Goal: Navigation & Orientation: Understand site structure

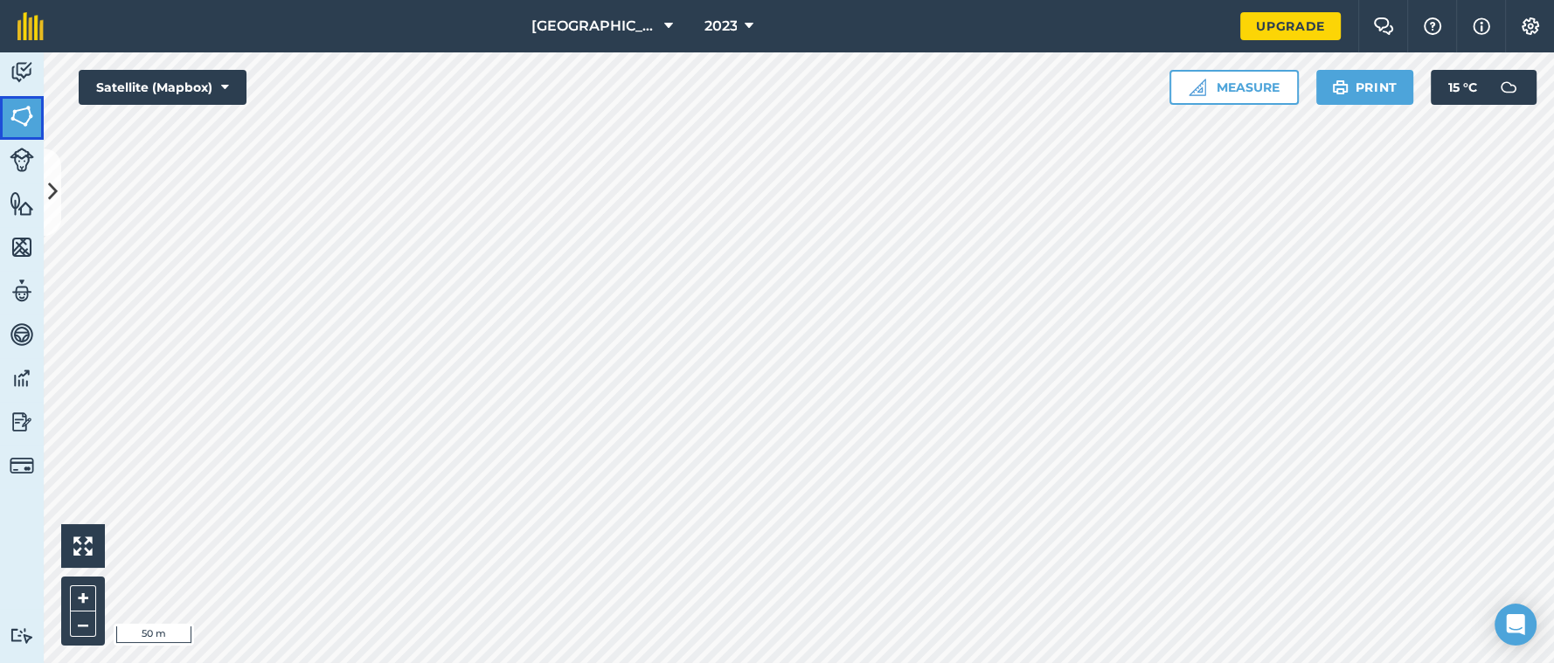
click at [16, 111] on img at bounding box center [22, 116] width 24 height 26
click at [20, 115] on img at bounding box center [22, 116] width 24 height 26
click at [52, 174] on button at bounding box center [52, 192] width 17 height 87
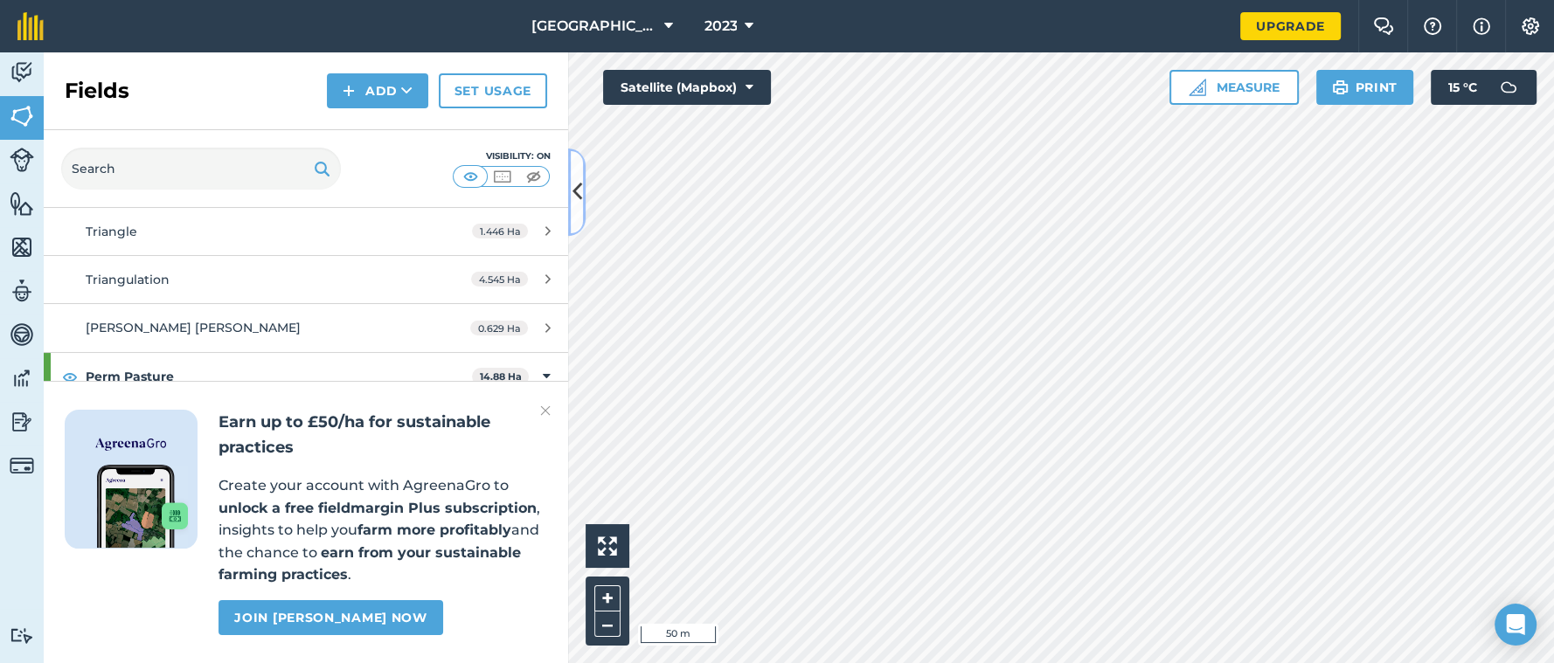
scroll to position [1281, 0]
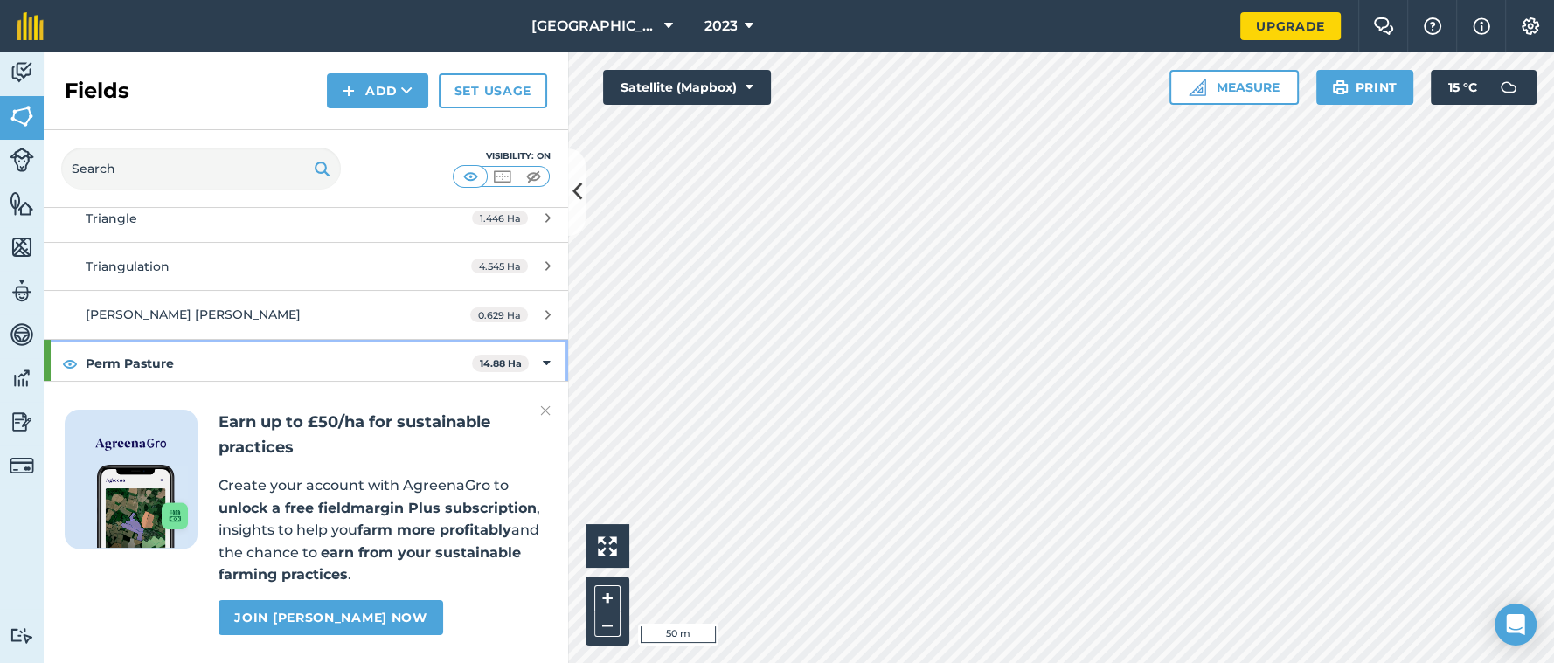
click at [546, 354] on icon at bounding box center [547, 363] width 8 height 19
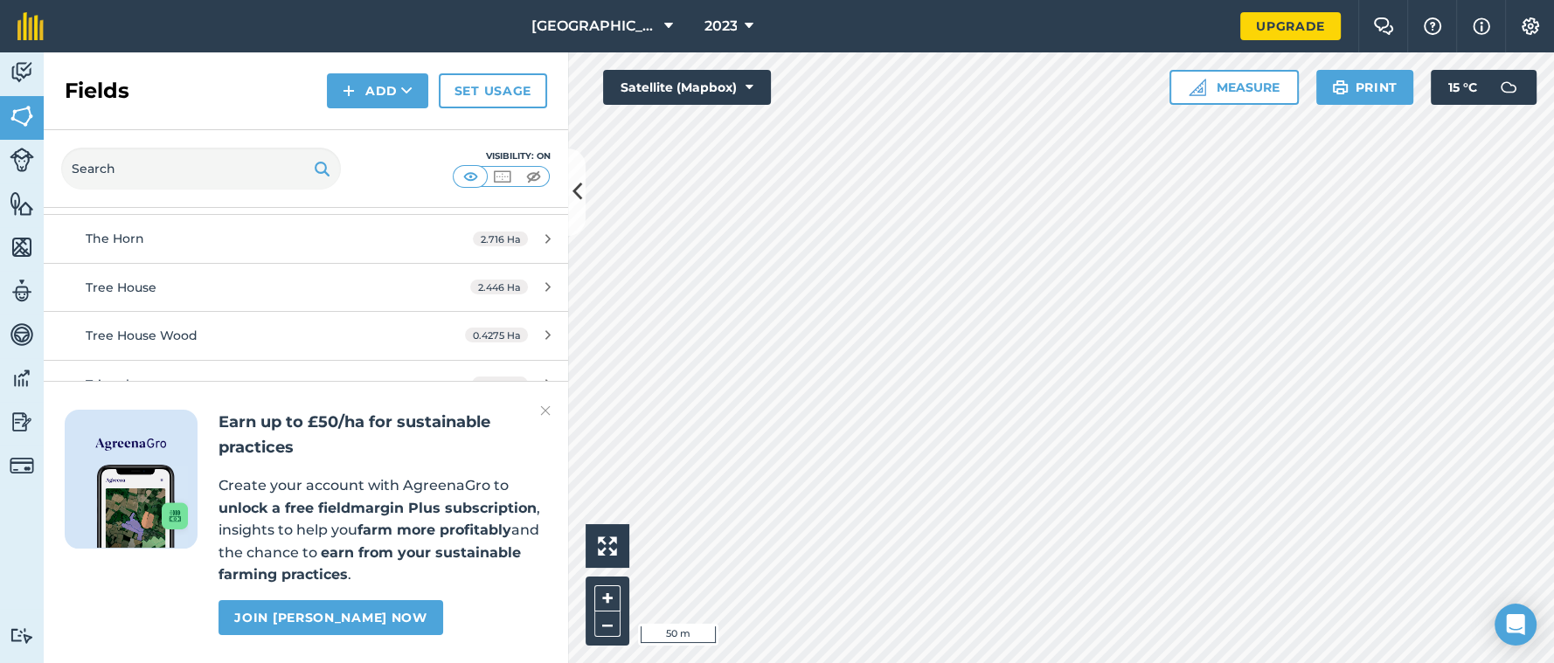
scroll to position [1136, 0]
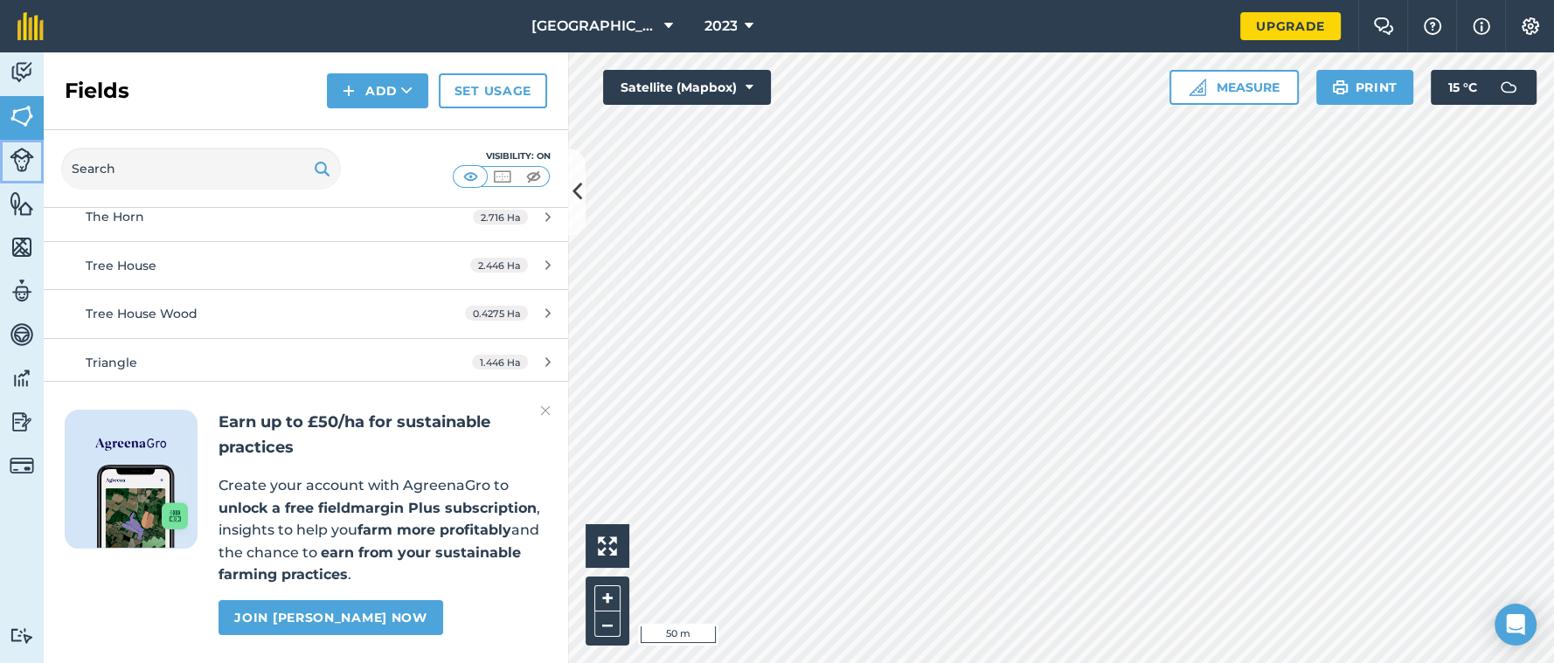
click at [10, 158] on img at bounding box center [22, 160] width 24 height 24
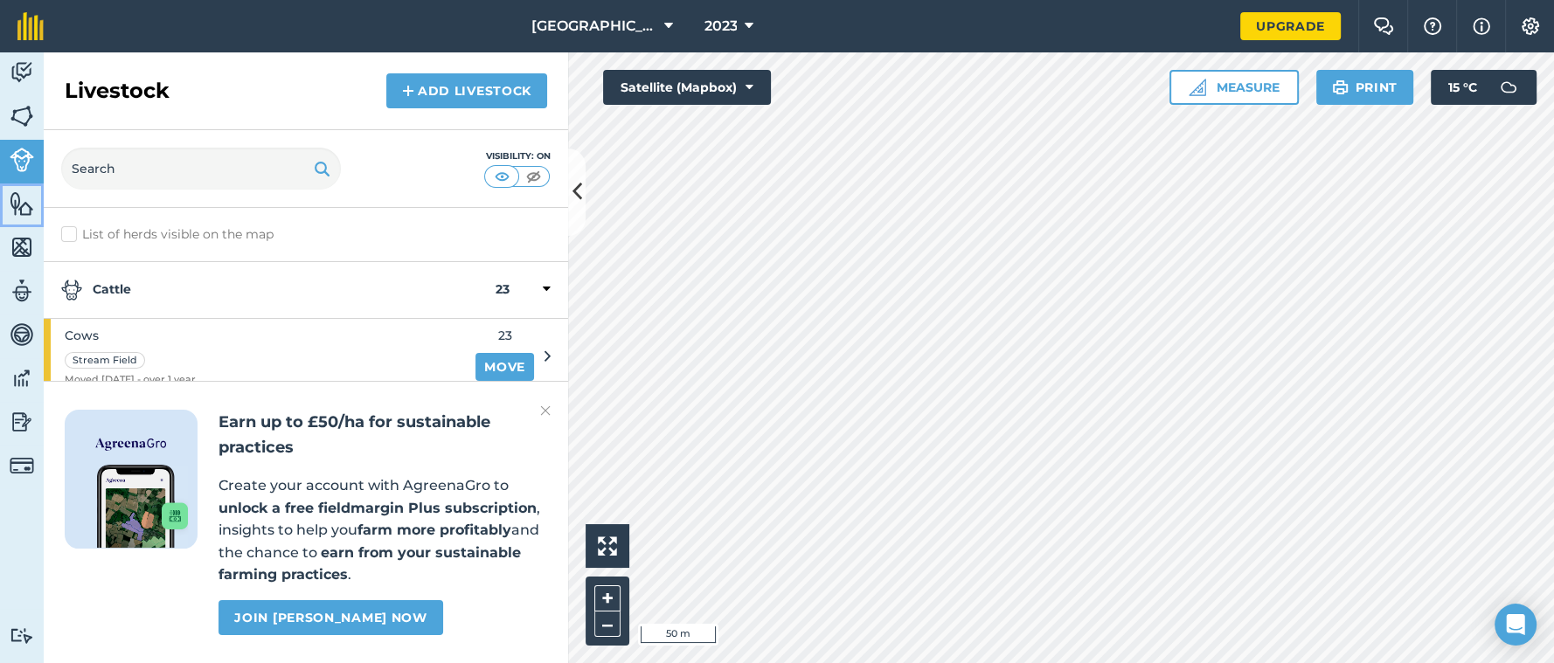
click at [19, 209] on img at bounding box center [22, 204] width 24 height 26
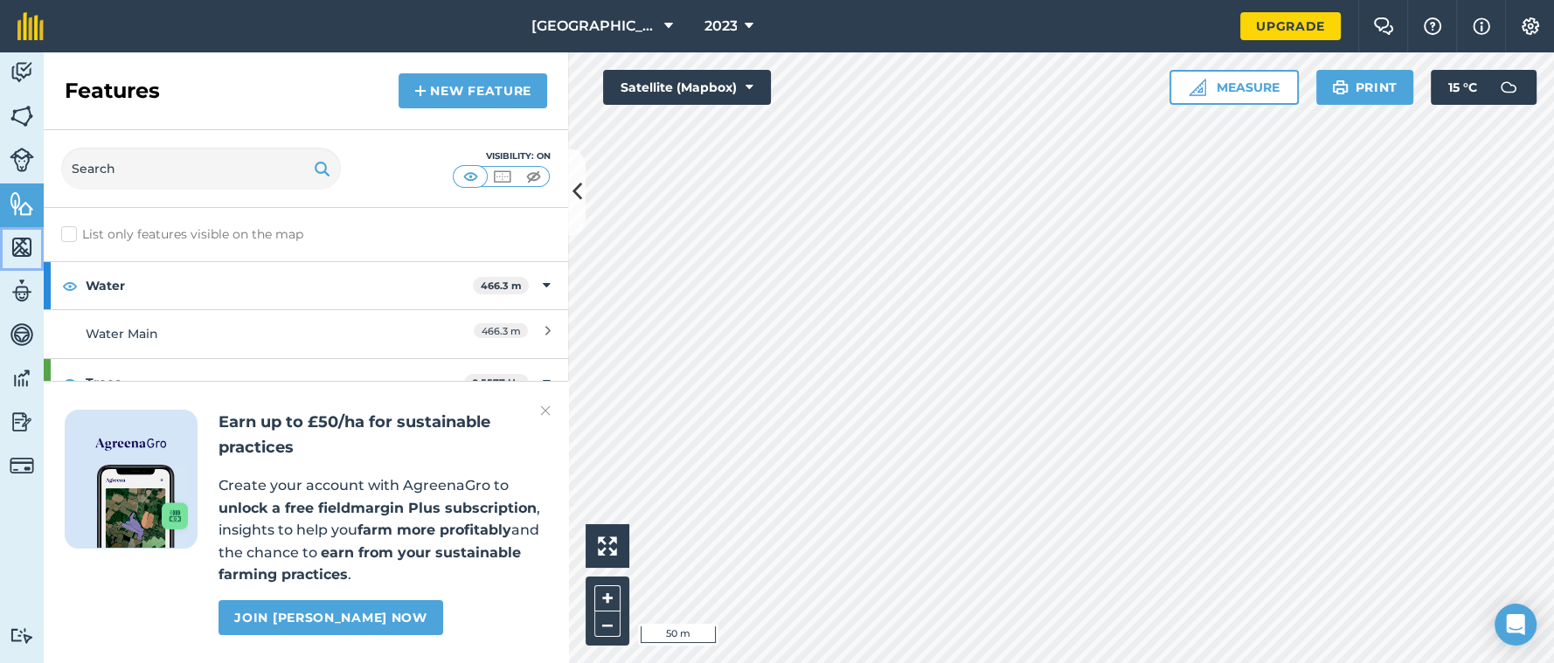
click at [17, 250] on img at bounding box center [22, 247] width 24 height 26
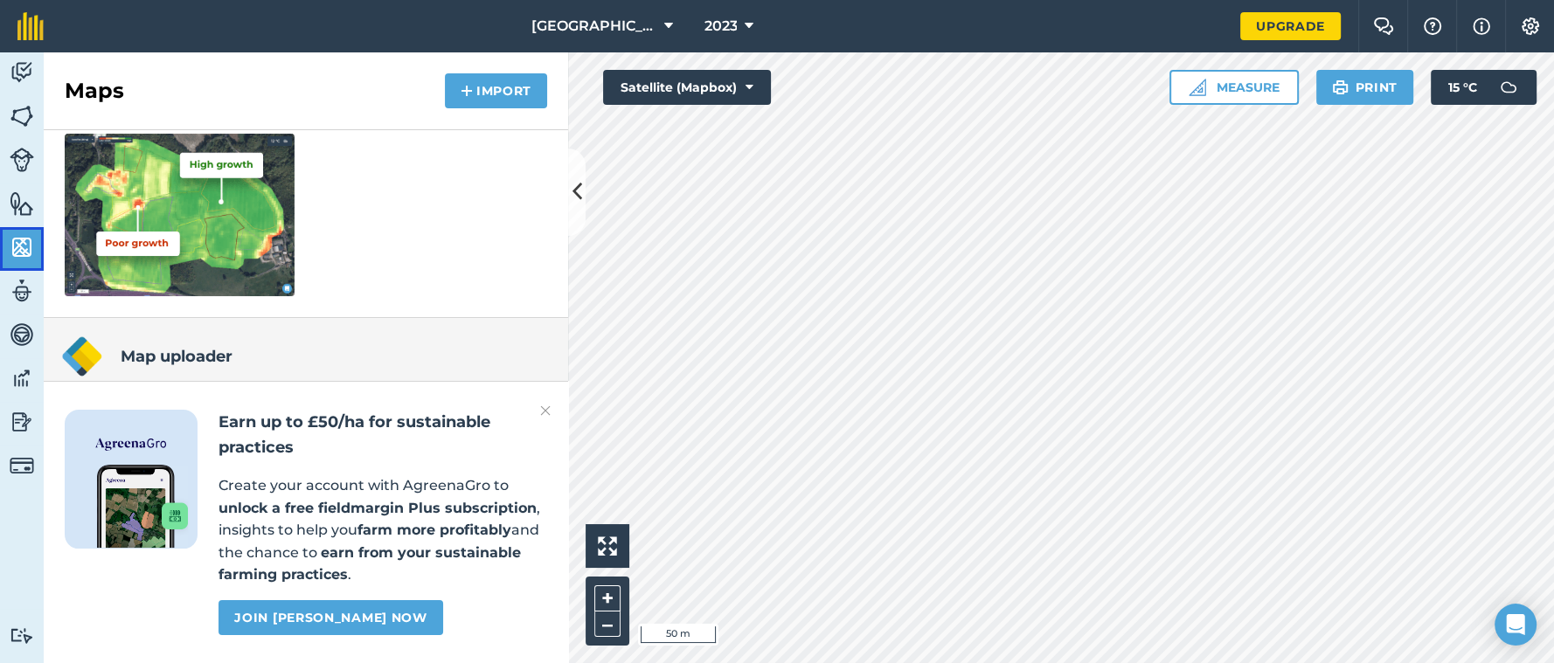
scroll to position [272, 0]
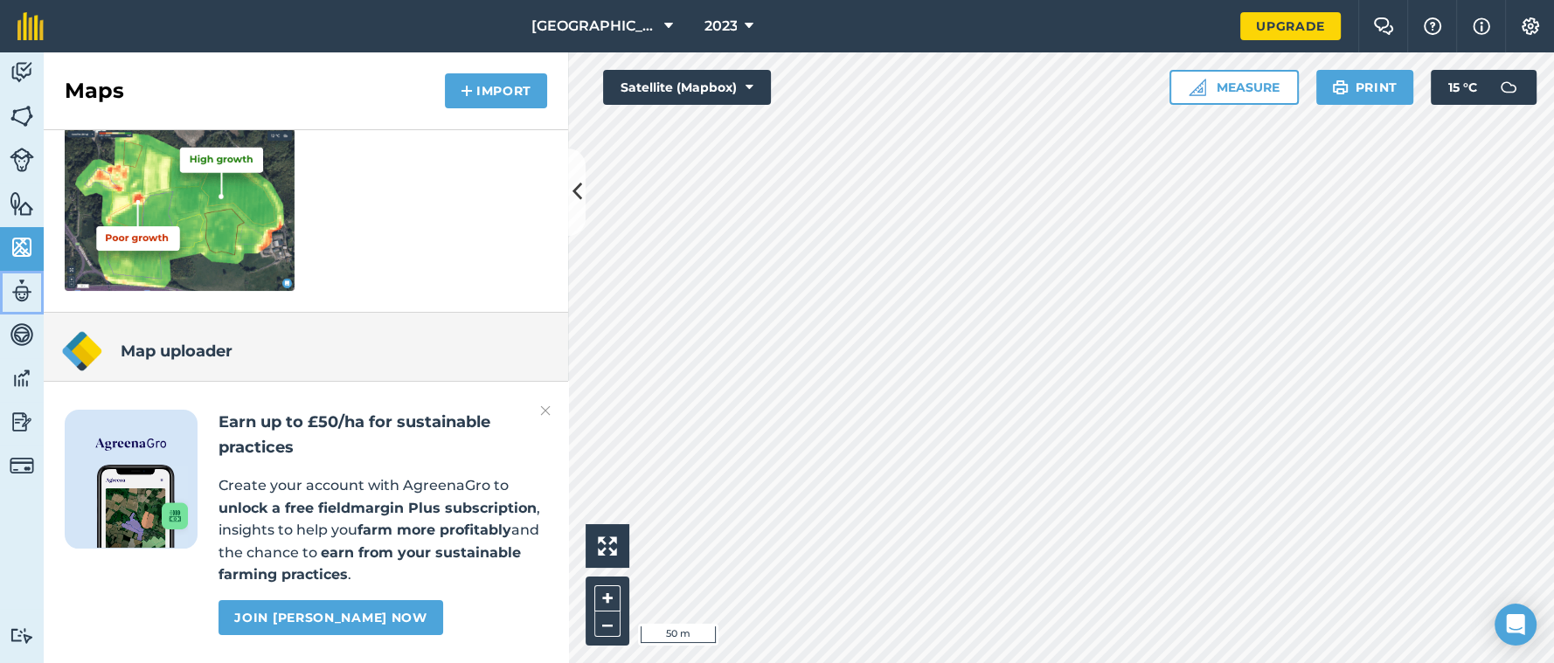
click at [11, 288] on img at bounding box center [22, 291] width 24 height 26
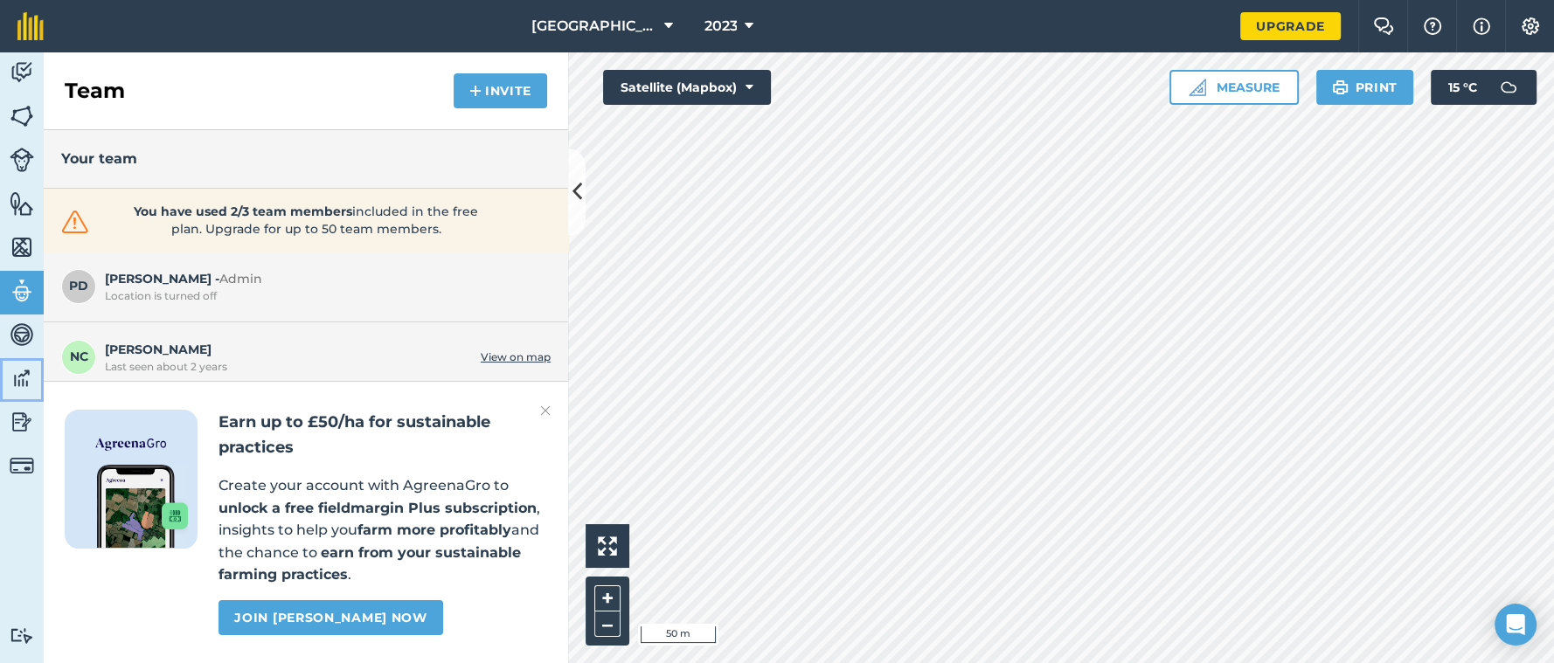
click at [19, 378] on img at bounding box center [22, 378] width 24 height 26
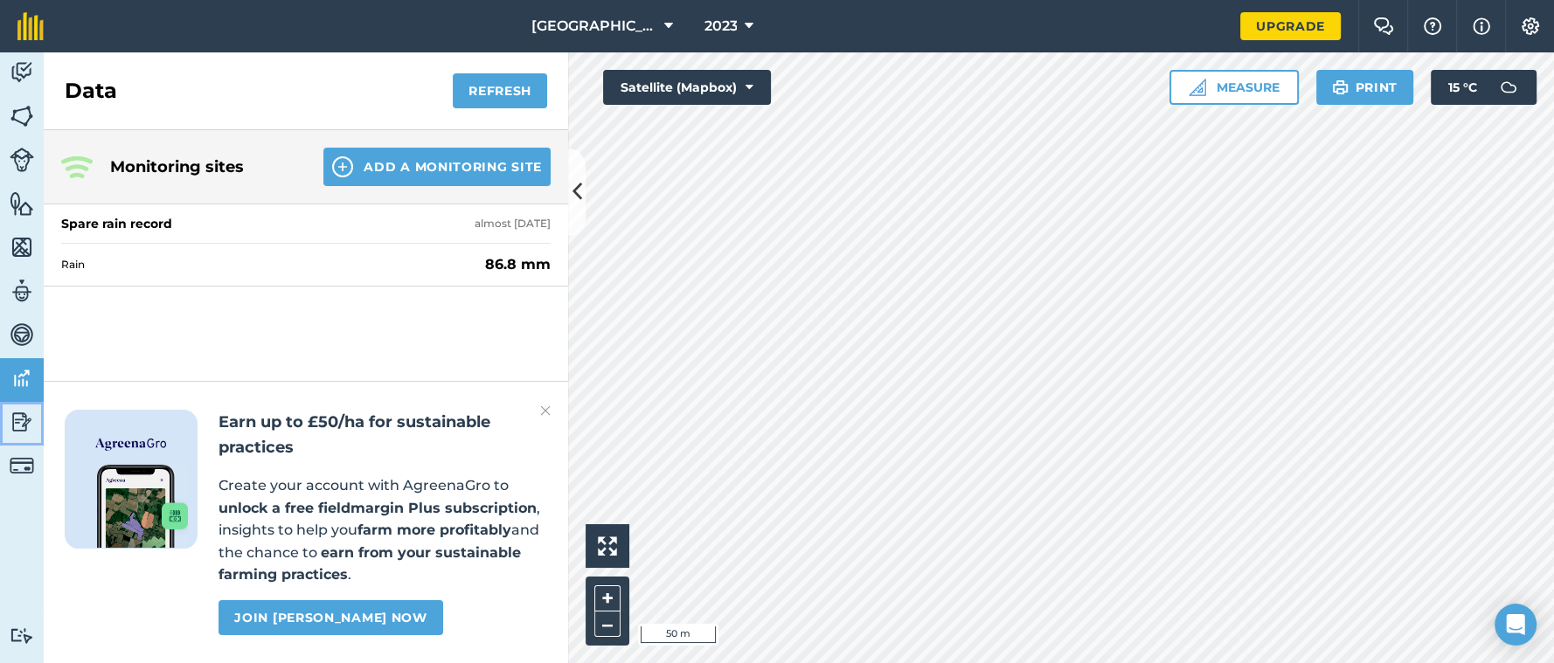
click at [24, 423] on img at bounding box center [22, 422] width 24 height 26
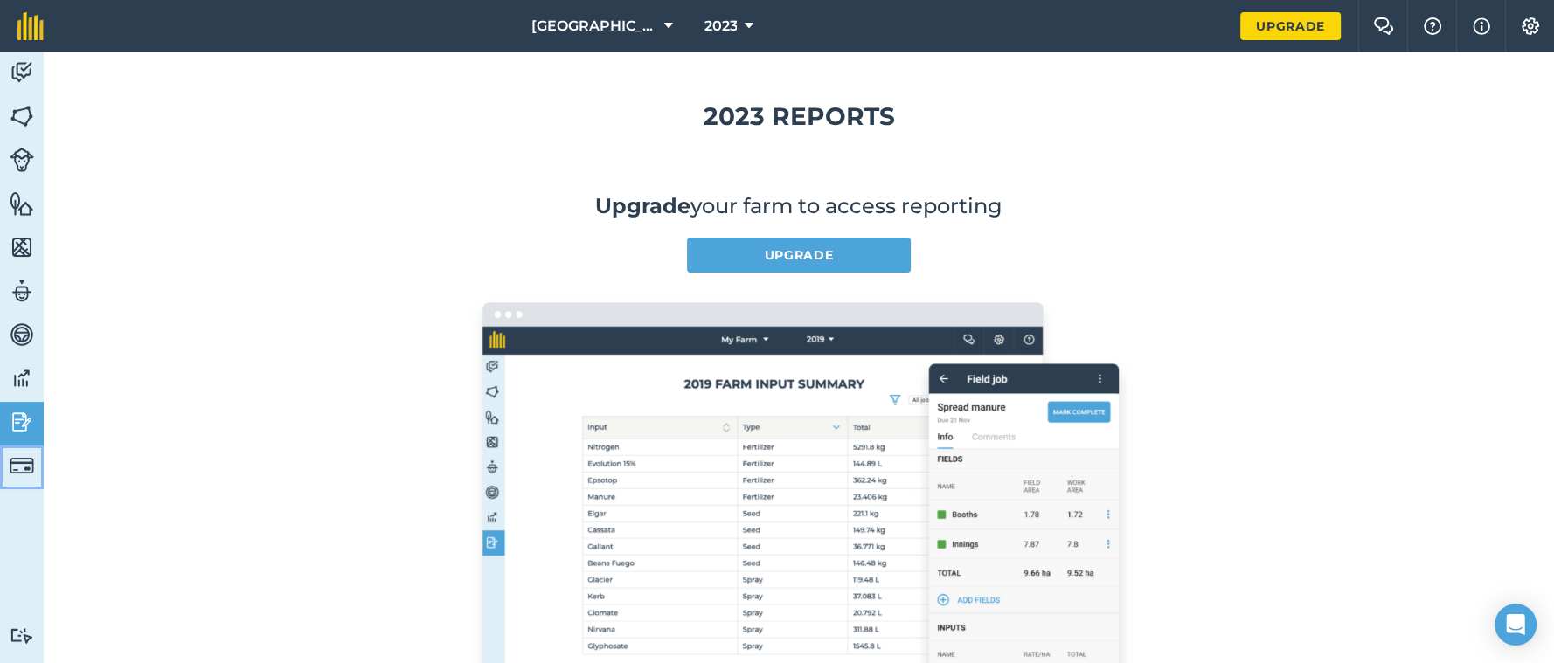
click at [19, 468] on img at bounding box center [22, 466] width 24 height 24
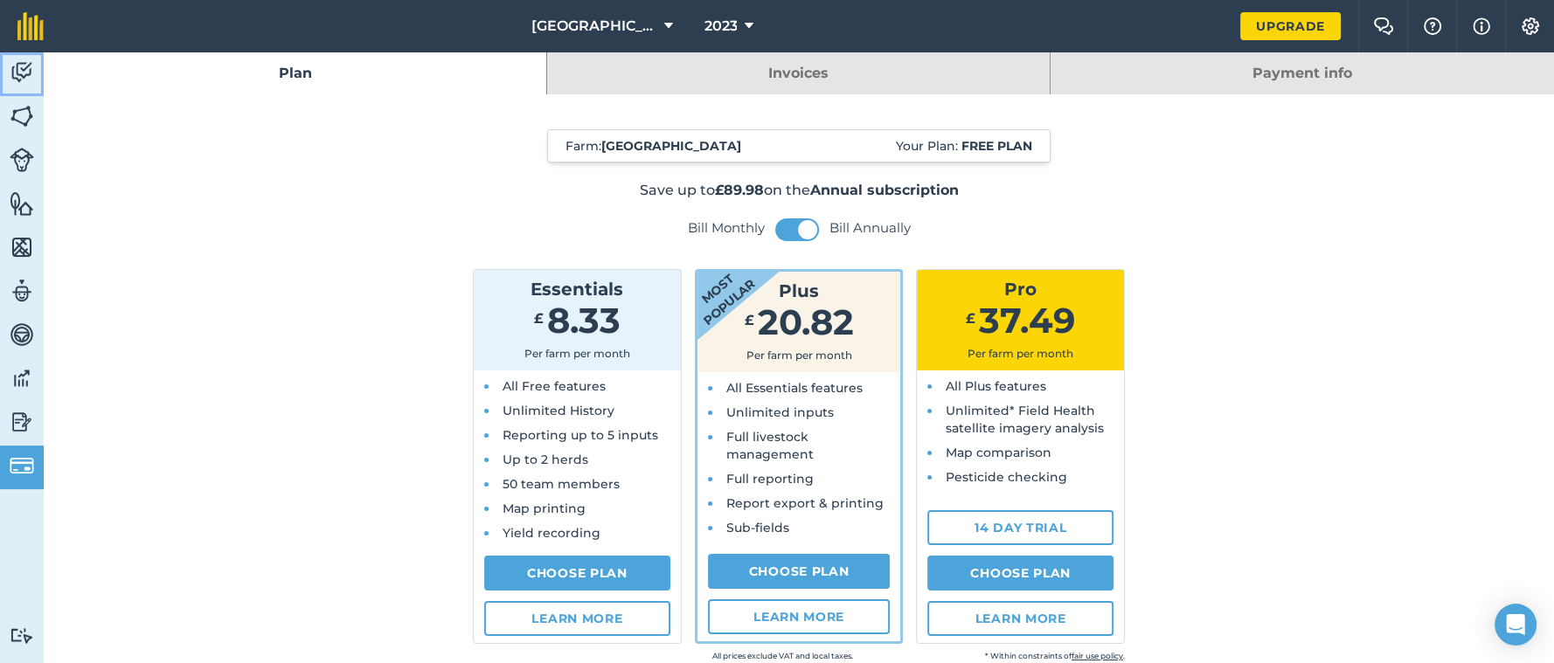
click at [10, 63] on img at bounding box center [22, 72] width 24 height 26
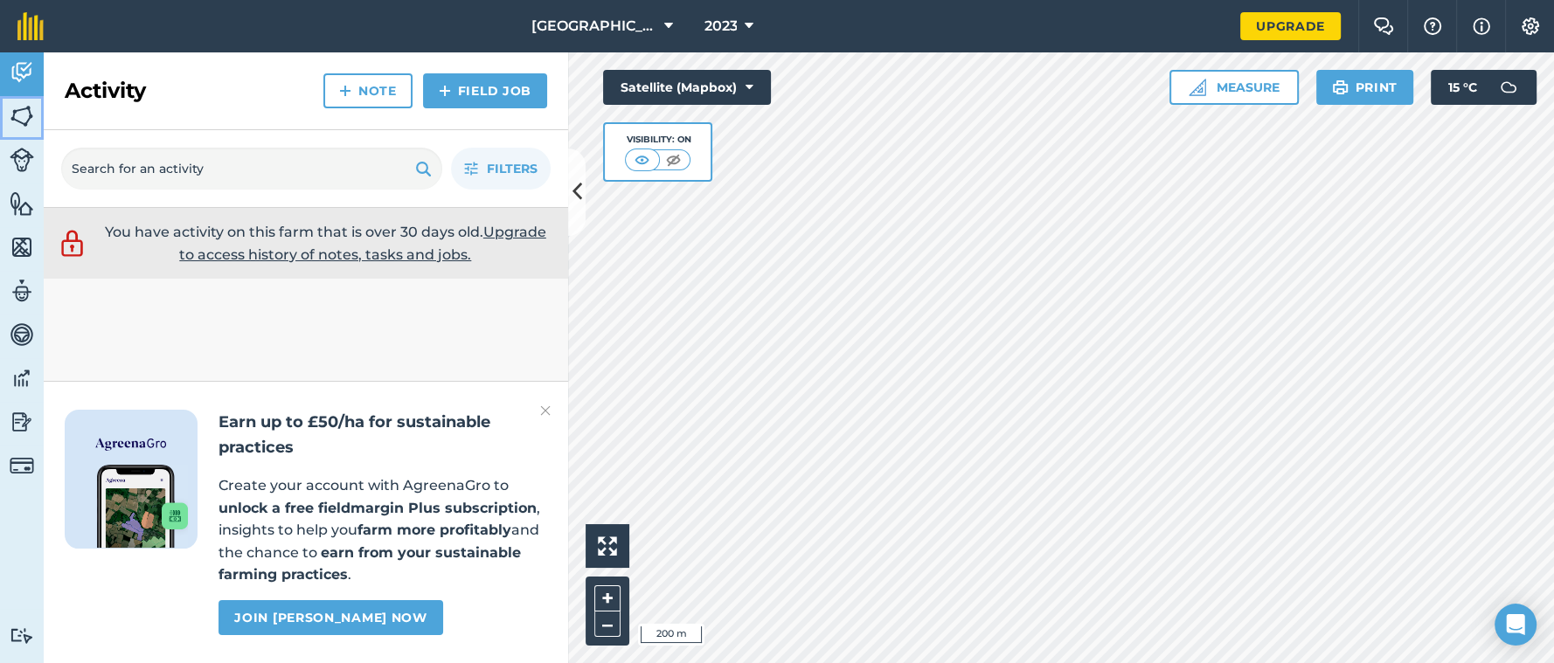
click at [23, 117] on img at bounding box center [22, 116] width 24 height 26
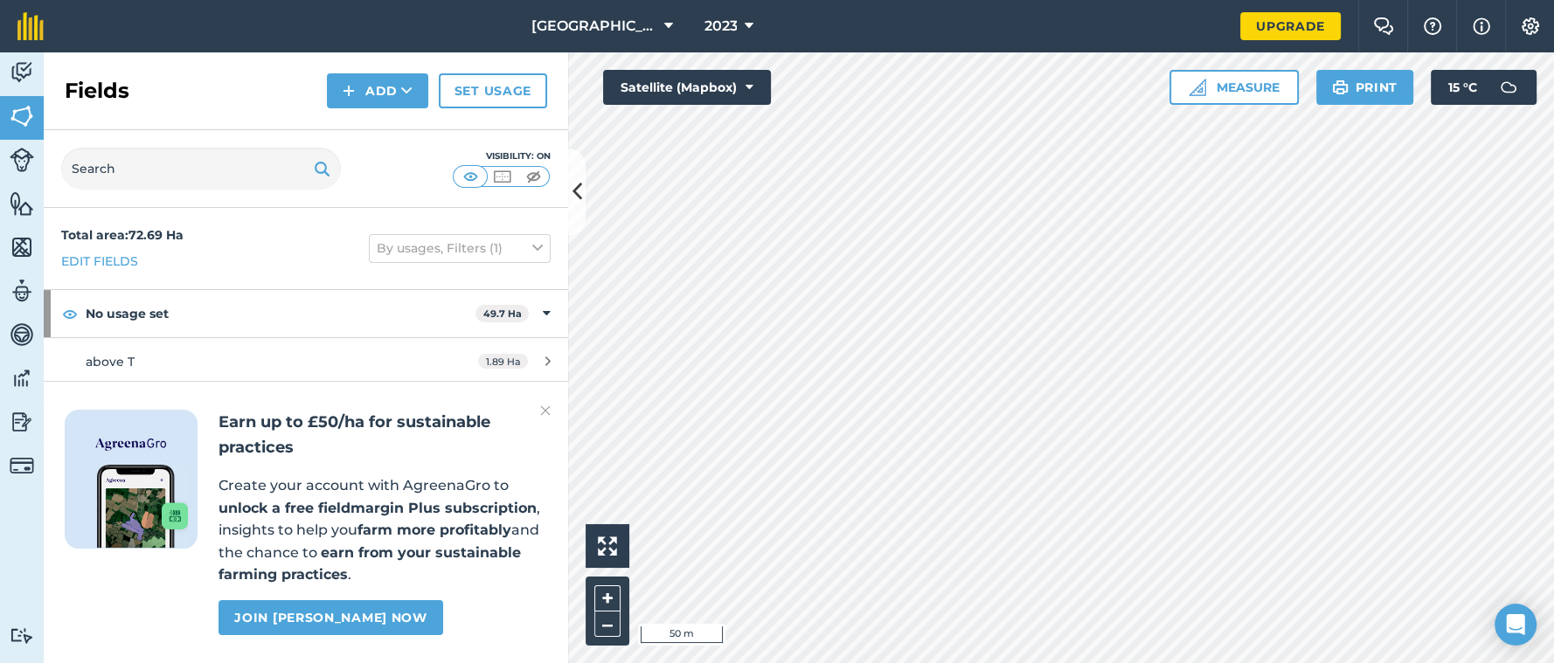
click at [487, 594] on div "Activity Fields Livestock Features Maps Team Vehicles Data Reporting Billing Tu…" at bounding box center [777, 357] width 1554 height 611
